Goal: Transaction & Acquisition: Obtain resource

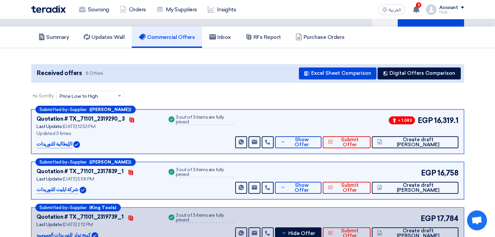
scroll to position [37, 0]
click at [316, 139] on span "Show Offer" at bounding box center [301, 142] width 29 height 10
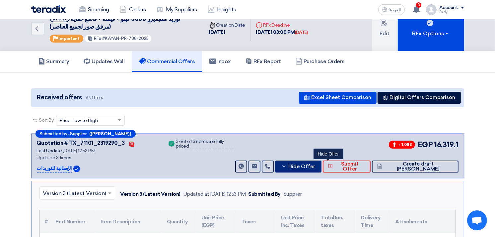
scroll to position [0, 0]
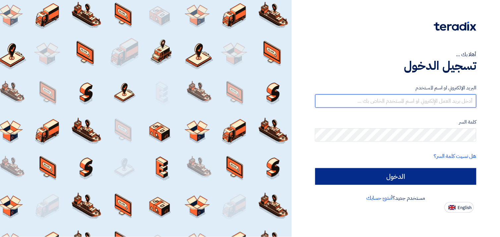
type input "fady.mahmoud@eaec.com.eg"
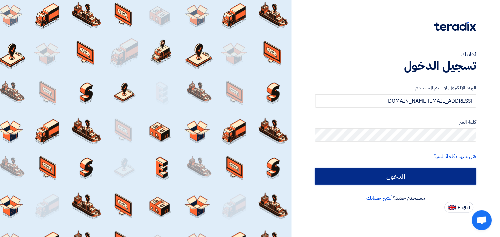
click at [405, 173] on input "الدخول" at bounding box center [396, 176] width 161 height 17
type input "Sign in"
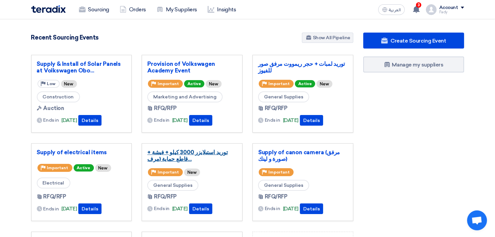
click at [186, 154] on link "توريد استبلايزر 3000 كيلو + فيشة + قاطع حماية (مرف..." at bounding box center [192, 155] width 90 height 13
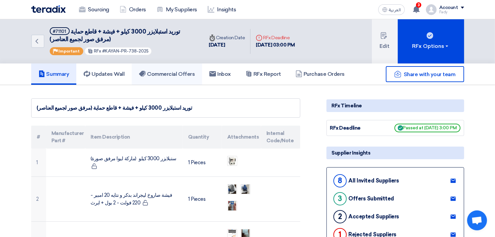
click at [171, 75] on h5 "Commercial Offers" at bounding box center [167, 74] width 56 height 7
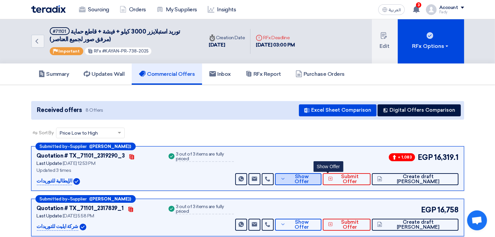
click at [316, 178] on span "Show Offer" at bounding box center [301, 179] width 29 height 10
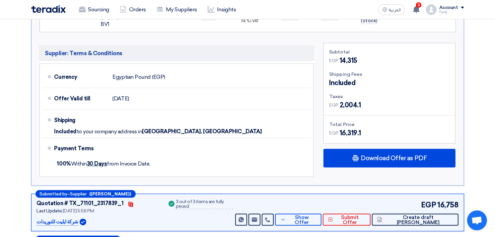
scroll to position [369, 0]
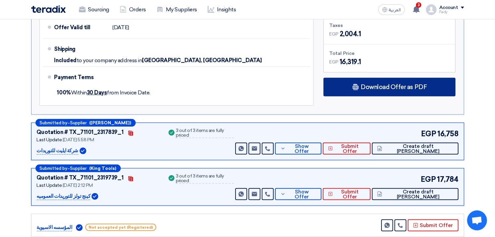
click at [366, 84] on span "Download Offer as PDF" at bounding box center [394, 87] width 66 height 6
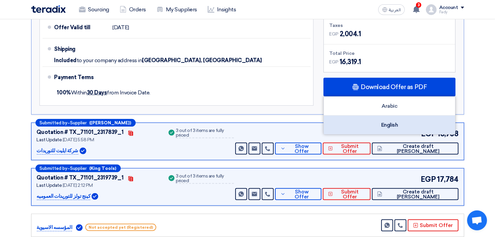
click at [380, 117] on div "English" at bounding box center [389, 124] width 131 height 19
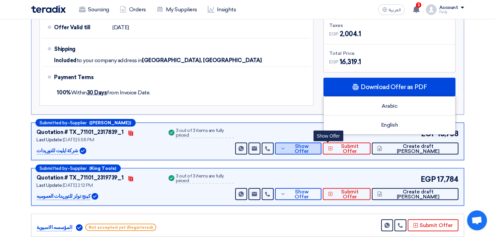
click at [316, 144] on span "Show Offer" at bounding box center [301, 149] width 29 height 10
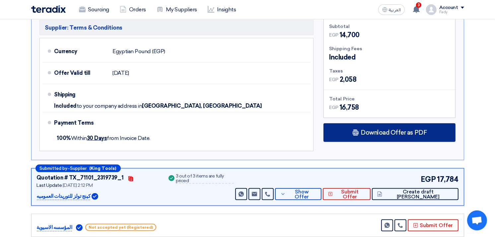
click at [378, 129] on span "Download Offer as PDF" at bounding box center [394, 132] width 66 height 6
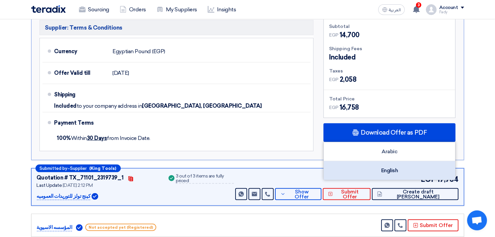
click at [394, 164] on div "English" at bounding box center [389, 170] width 131 height 19
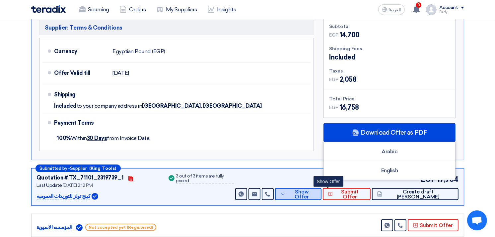
click at [316, 189] on span "Show Offer" at bounding box center [301, 194] width 29 height 10
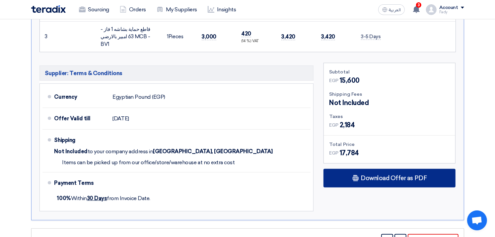
click at [366, 175] on span "Download Offer as PDF" at bounding box center [394, 178] width 66 height 6
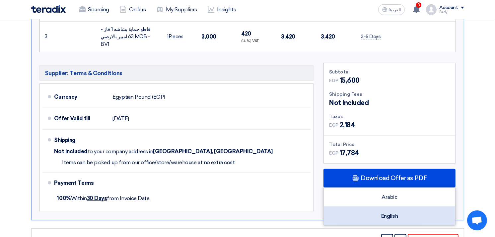
click at [387, 208] on div "English" at bounding box center [389, 215] width 131 height 19
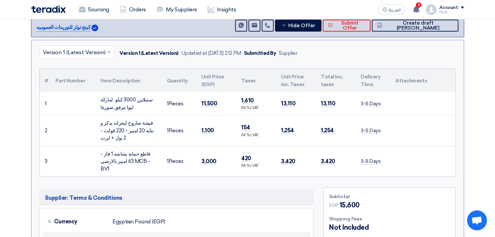
scroll to position [74, 0]
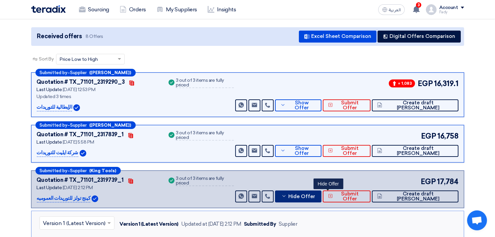
click at [315, 197] on span "Hide Offer" at bounding box center [301, 196] width 27 height 5
